Goal: Information Seeking & Learning: Find specific fact

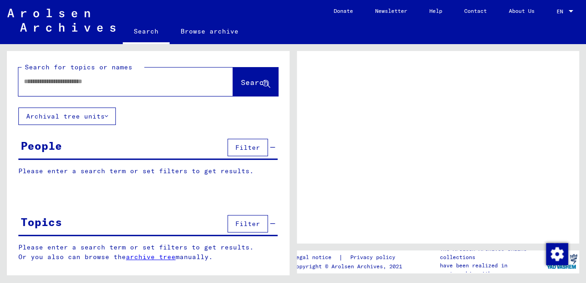
click at [111, 82] on input "text" at bounding box center [117, 82] width 187 height 10
type input "********"
click at [246, 82] on span "Search" at bounding box center [255, 82] width 28 height 9
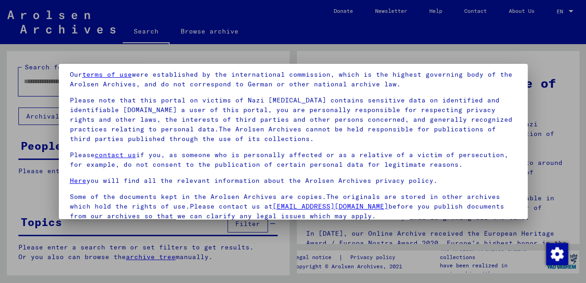
scroll to position [74, 0]
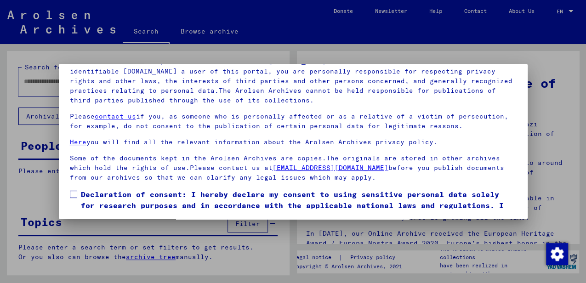
click at [73, 195] on span at bounding box center [73, 194] width 7 height 7
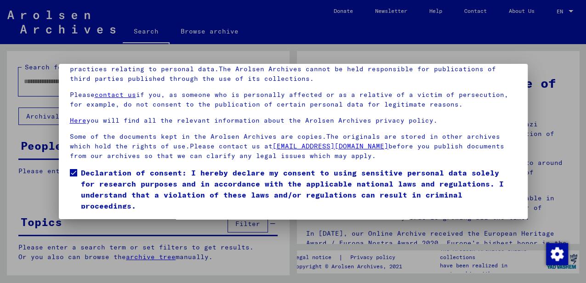
scroll to position [45, 0]
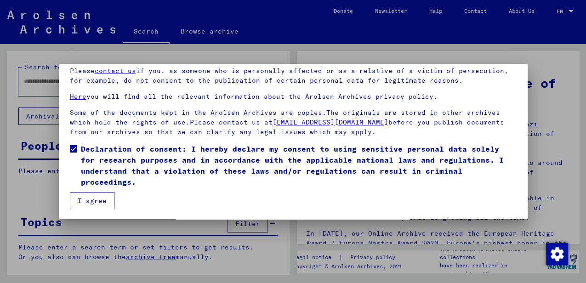
click at [100, 193] on button "I agree" at bounding box center [92, 200] width 45 height 17
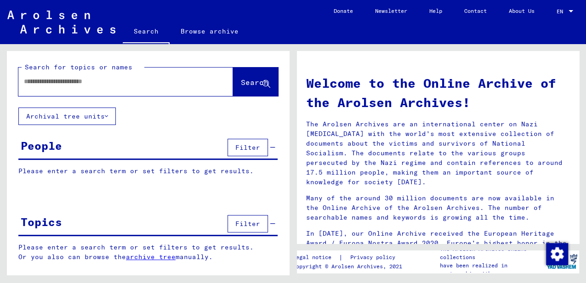
click at [158, 82] on input "text" at bounding box center [114, 82] width 181 height 10
type input "********"
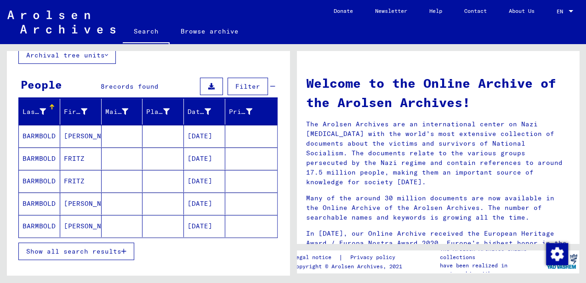
scroll to position [92, 0]
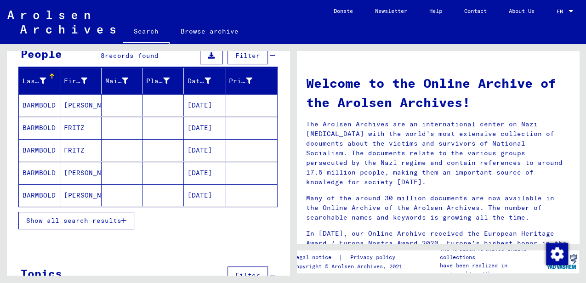
click at [119, 221] on span "Show all search results" at bounding box center [73, 220] width 95 height 8
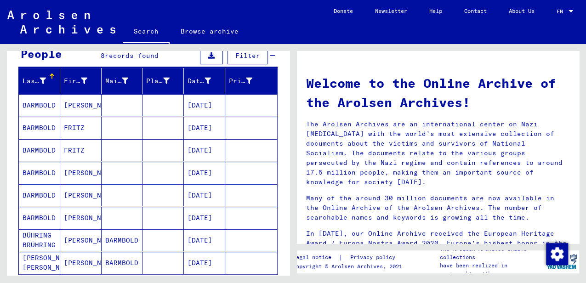
scroll to position [122, 0]
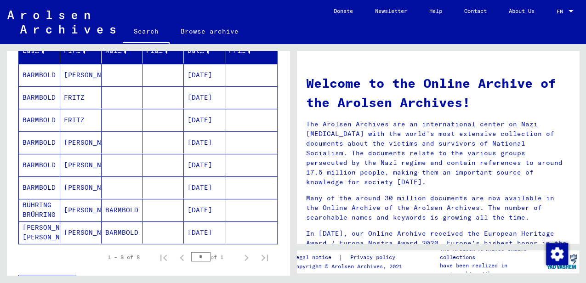
click at [49, 206] on mat-cell "BÜHRING BRÜHRING" at bounding box center [39, 210] width 41 height 22
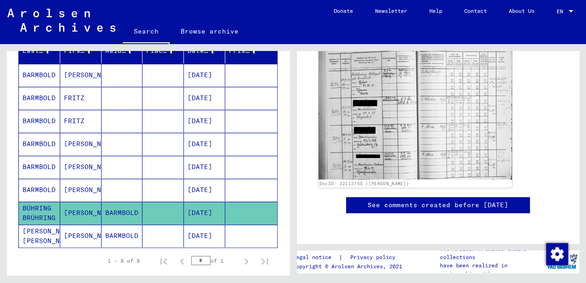
scroll to position [184, 0]
click at [408, 181] on link "DocID: 12113755 (HILDEGARD BÜHRING BRÜHRING)" at bounding box center [364, 184] width 90 height 6
